Goal: Transaction & Acquisition: Purchase product/service

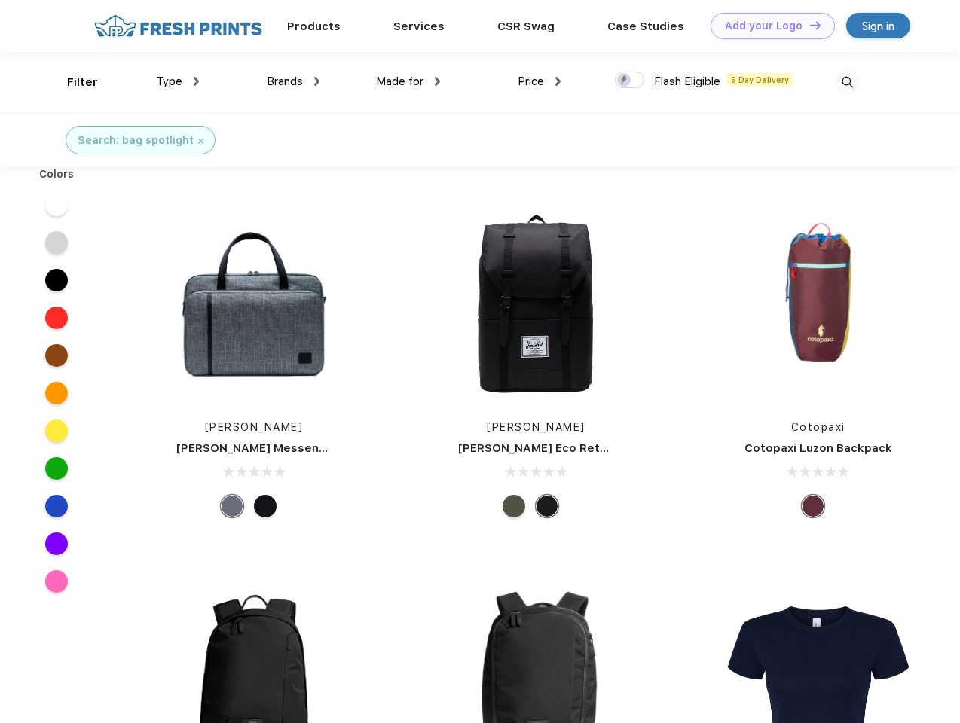
click at [767, 26] on link "Add your Logo Design Tool" at bounding box center [773, 26] width 124 height 26
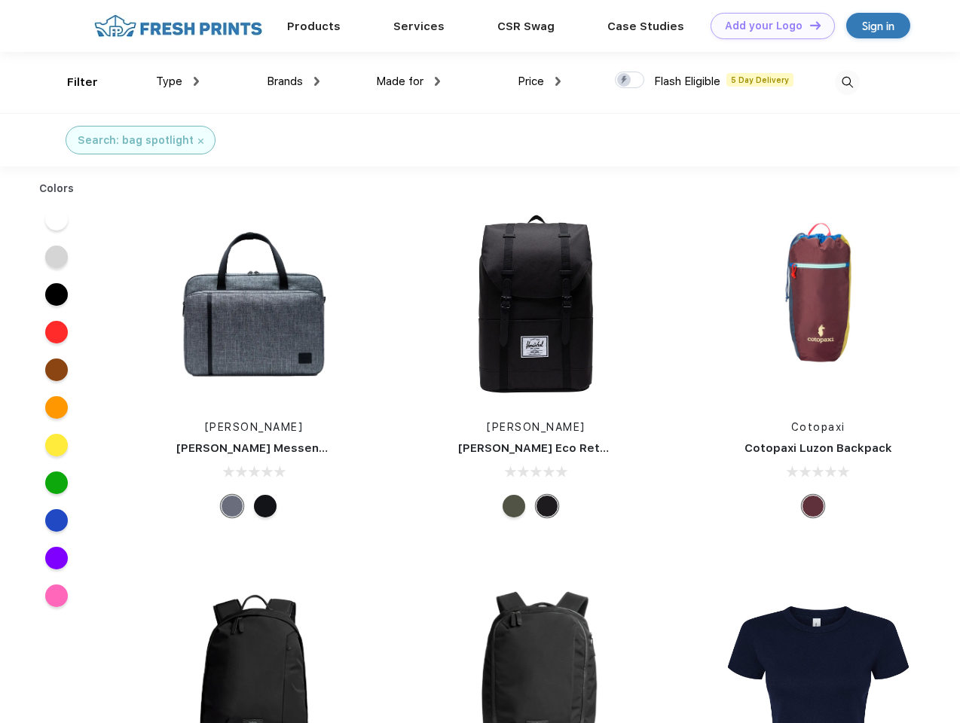
click at [0, 0] on div "Design Tool" at bounding box center [0, 0] width 0 height 0
click at [808, 25] on link "Add your Logo Design Tool" at bounding box center [773, 26] width 124 height 26
click at [72, 82] on div "Filter" at bounding box center [82, 82] width 31 height 17
click at [178, 81] on span "Type" at bounding box center [169, 82] width 26 height 14
click at [293, 81] on span "Brands" at bounding box center [285, 82] width 36 height 14
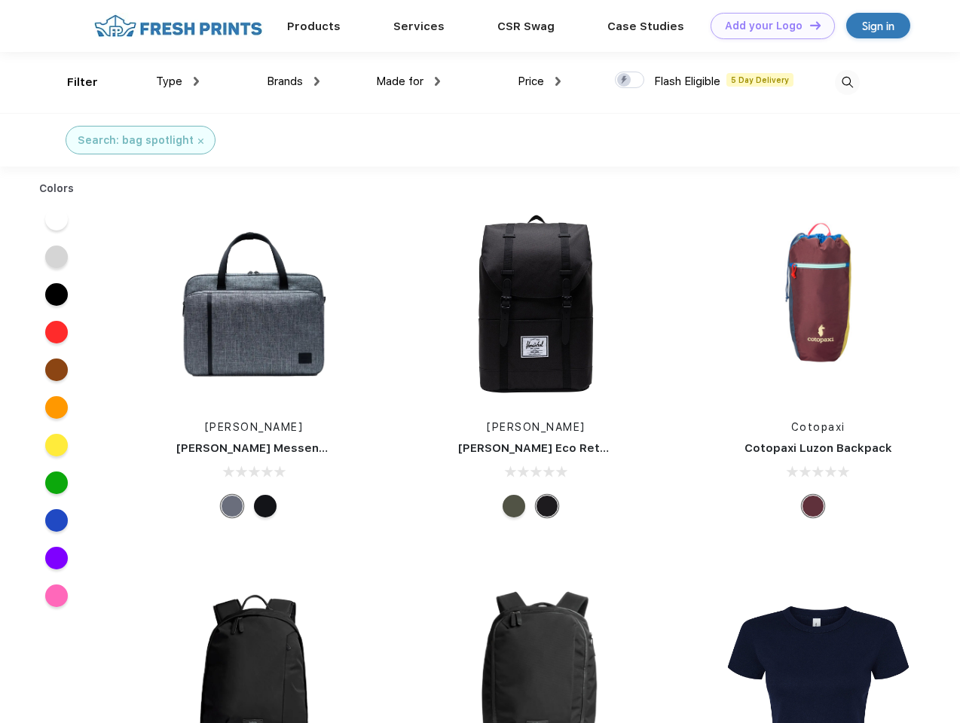
click at [408, 81] on span "Made for" at bounding box center [399, 82] width 47 height 14
click at [539, 81] on span "Price" at bounding box center [531, 82] width 26 height 14
click at [630, 81] on div at bounding box center [629, 80] width 29 height 17
click at [625, 81] on input "checkbox" at bounding box center [620, 76] width 10 height 10
click at [847, 82] on img at bounding box center [847, 82] width 25 height 25
